Goal: Task Accomplishment & Management: Manage account settings

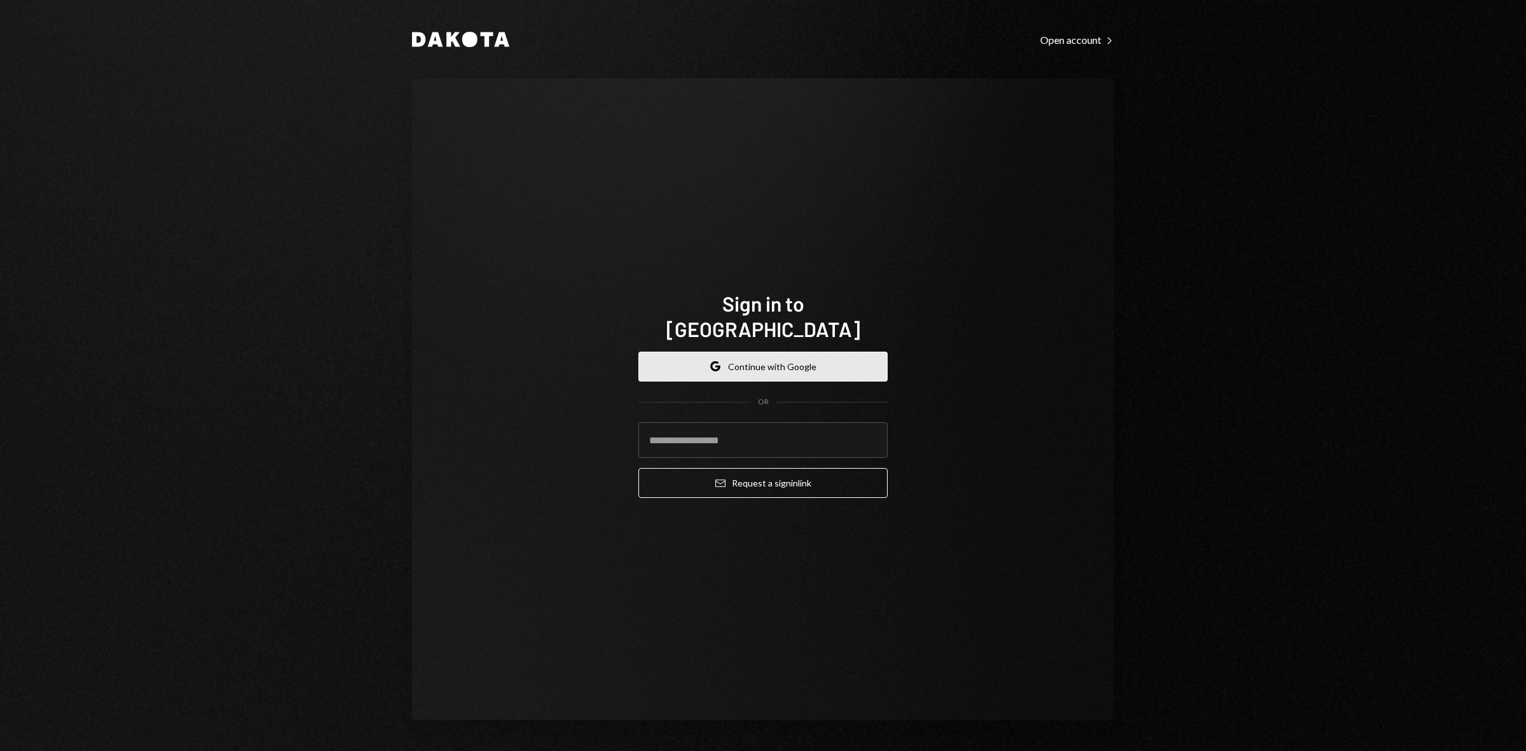
click at [810, 352] on button "Google Continue with Google" at bounding box center [763, 367] width 249 height 30
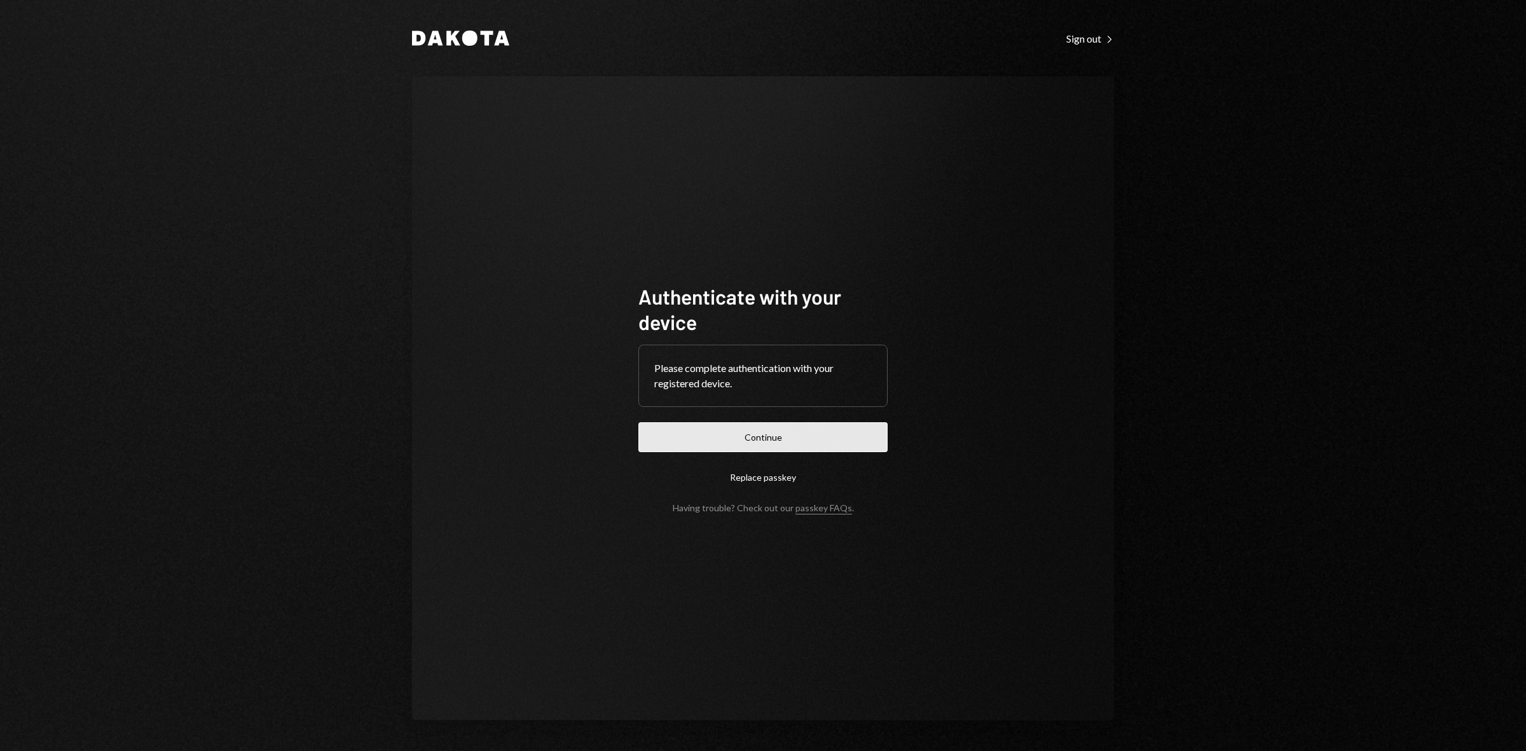
click at [790, 441] on button "Continue" at bounding box center [763, 437] width 249 height 30
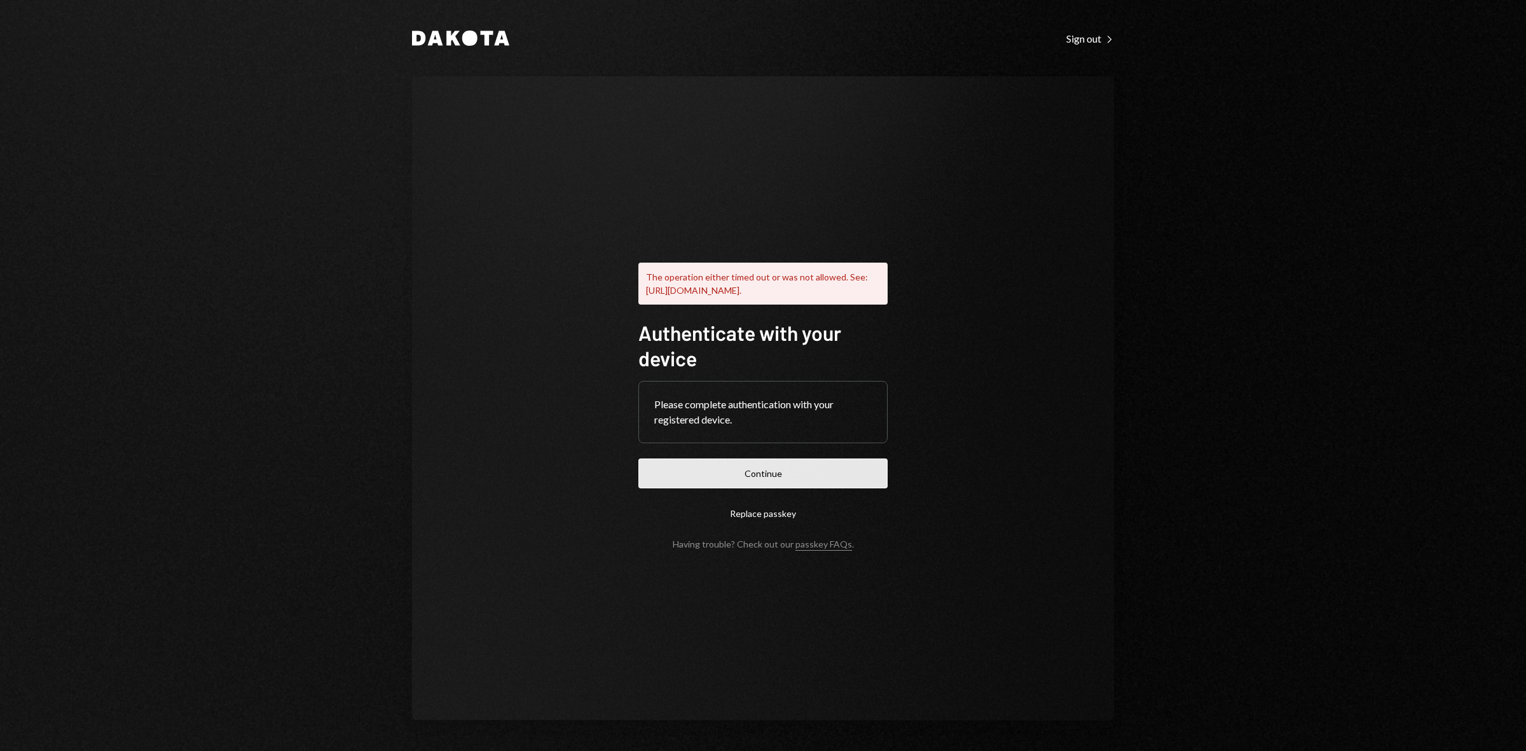
click at [816, 476] on button "Continue" at bounding box center [763, 474] width 249 height 30
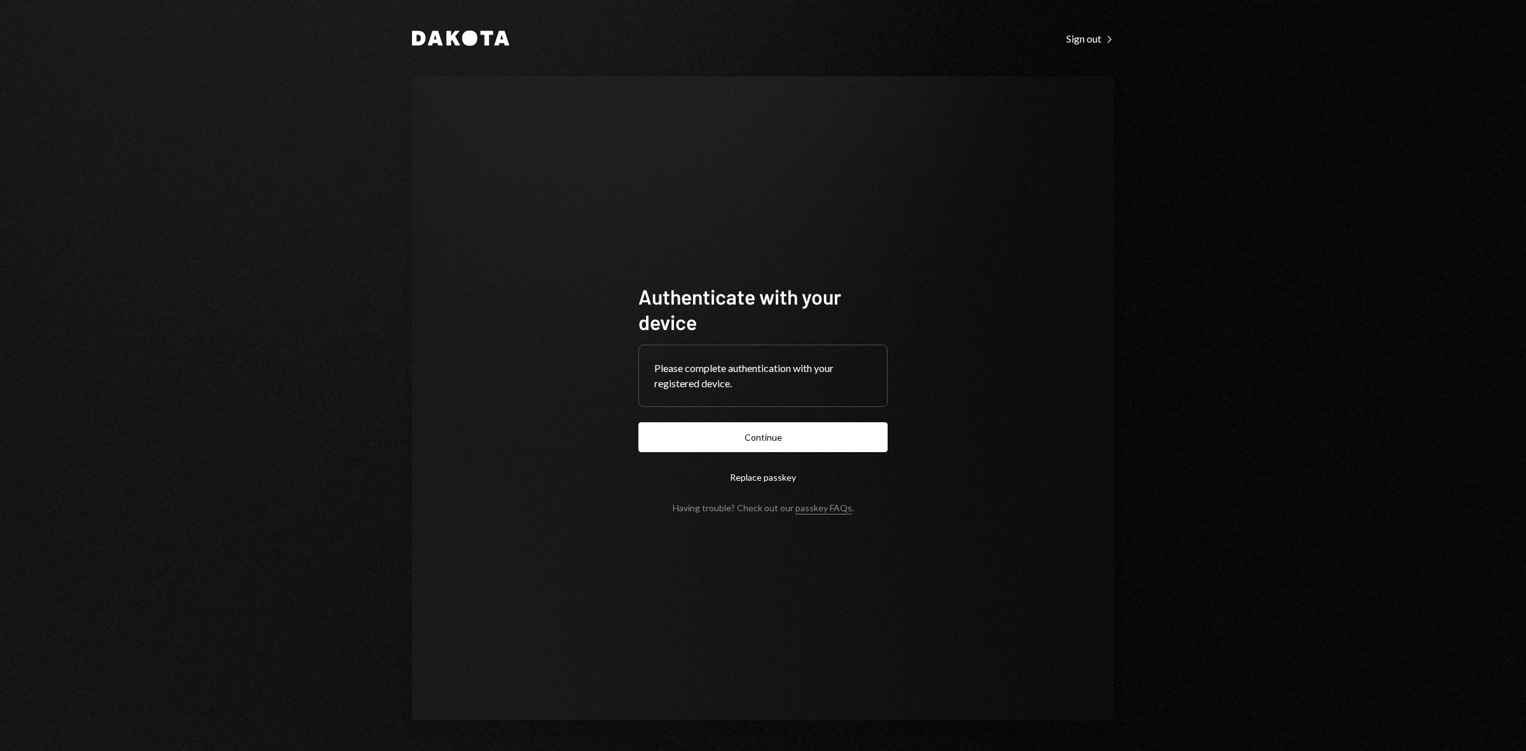
click at [491, 39] on icon "Dakota" at bounding box center [460, 38] width 97 height 15
click at [796, 426] on button "Continue" at bounding box center [763, 437] width 249 height 30
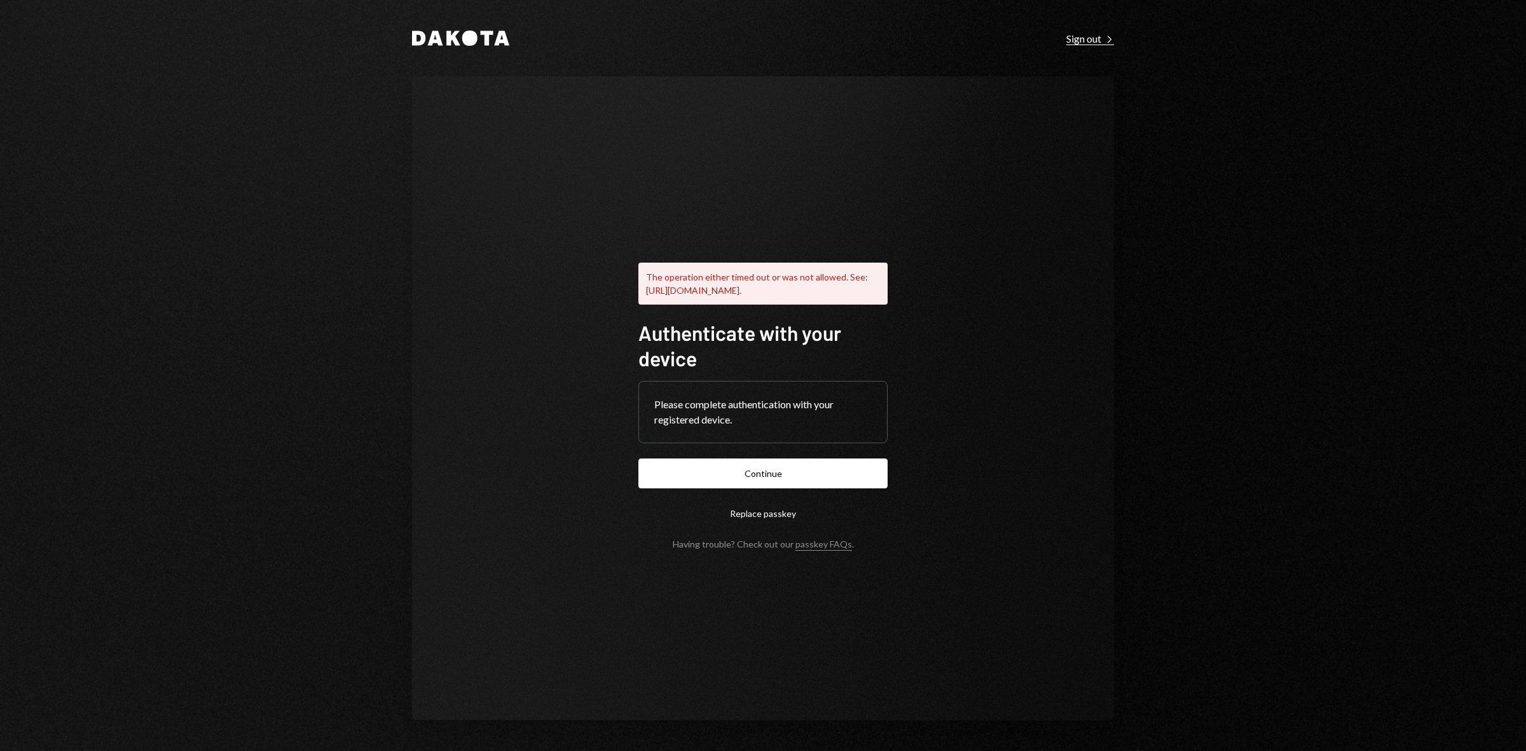
click at [1099, 38] on div "Sign out Right Caret" at bounding box center [1091, 38] width 48 height 13
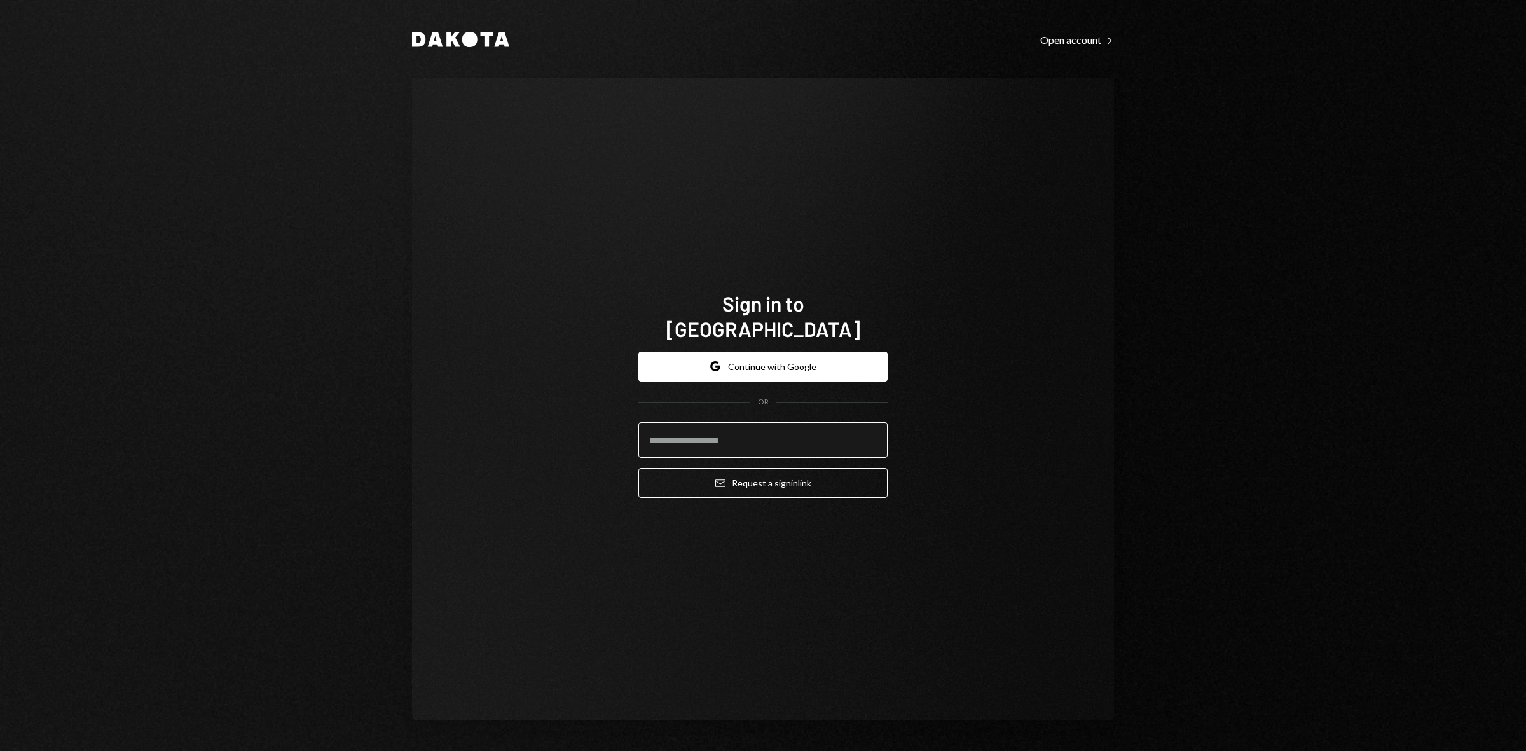
click at [705, 426] on input "email" at bounding box center [763, 440] width 249 height 36
type input "**********"
click at [736, 468] on button "Email Request a sign in link" at bounding box center [763, 483] width 249 height 30
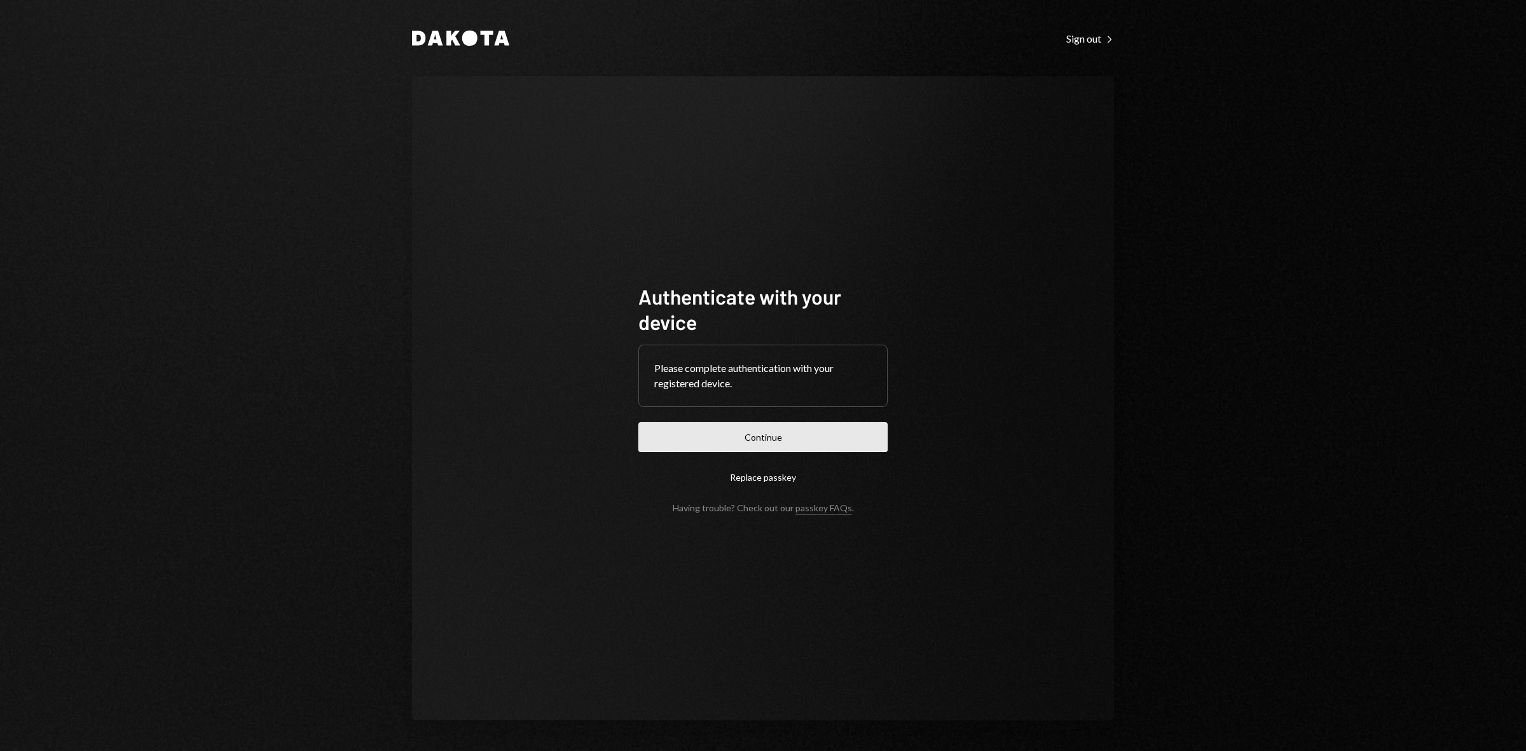
click at [819, 433] on button "Continue" at bounding box center [763, 437] width 249 height 30
